Goal: Find specific page/section: Find specific page/section

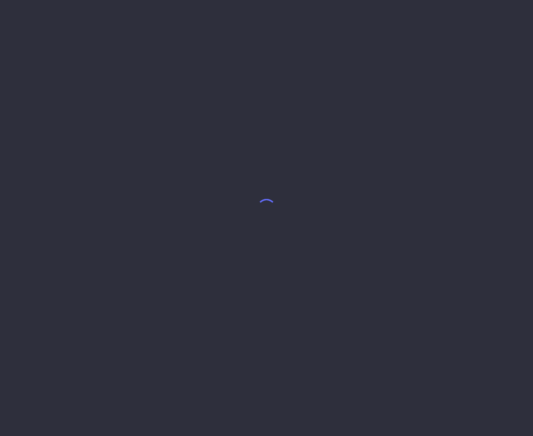
select select "7"
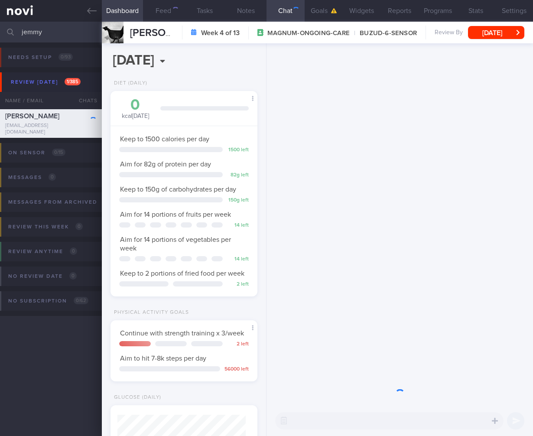
scroll to position [64, 128]
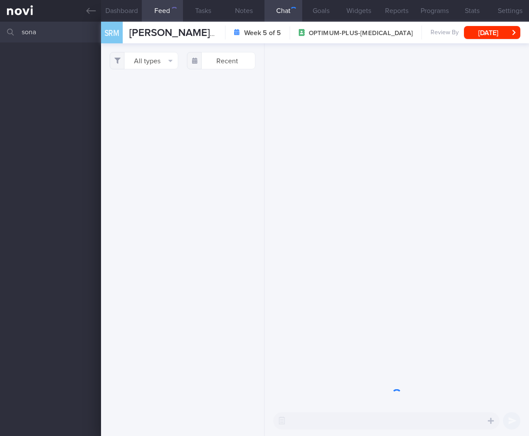
select select "7"
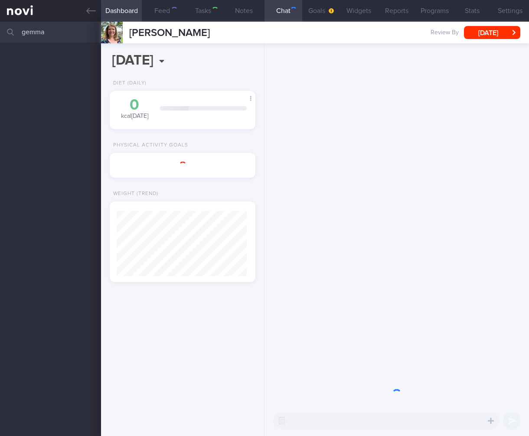
select select "5"
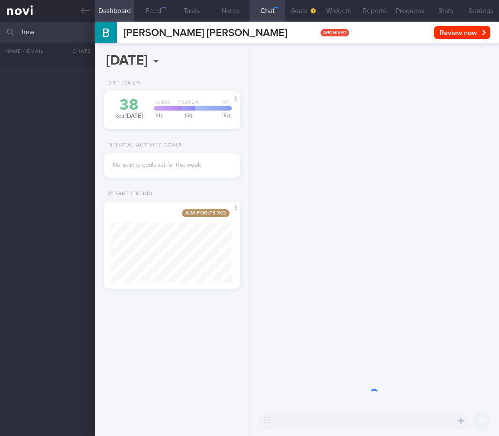
select select "8"
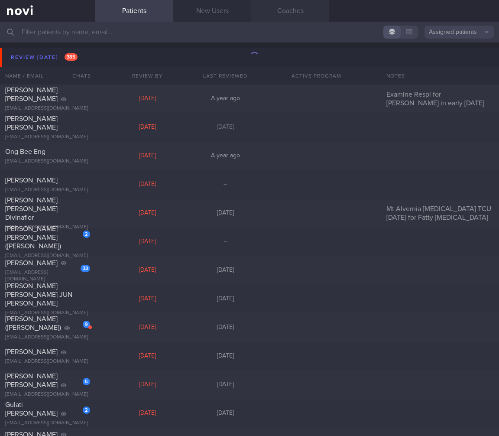
click at [294, 11] on link "Coaches" at bounding box center [290, 11] width 78 height 22
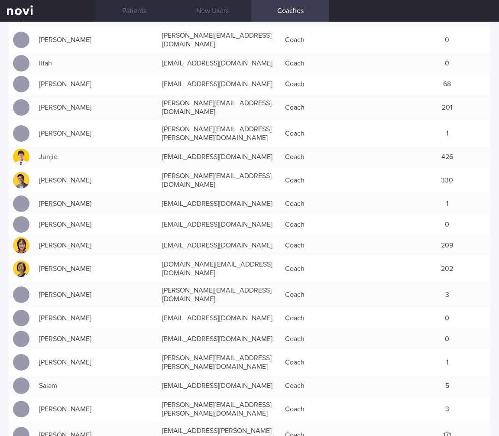
scroll to position [210, 0]
